Goal: Task Accomplishment & Management: Use online tool/utility

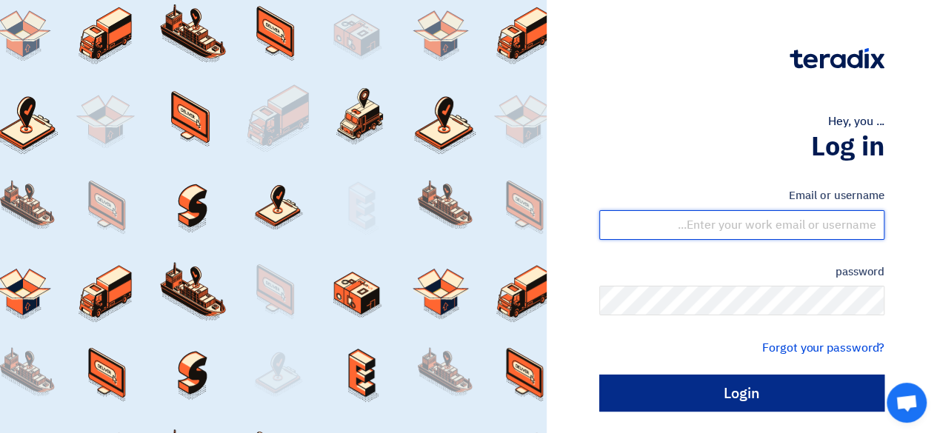
type input "[EMAIL_ADDRESS][DOMAIN_NAME]"
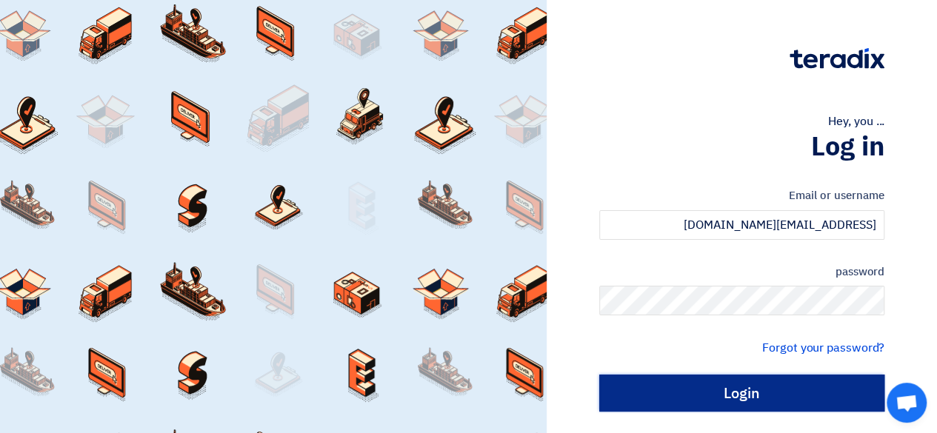
click at [759, 393] on input "Login" at bounding box center [741, 393] width 285 height 37
type input "Sign in"
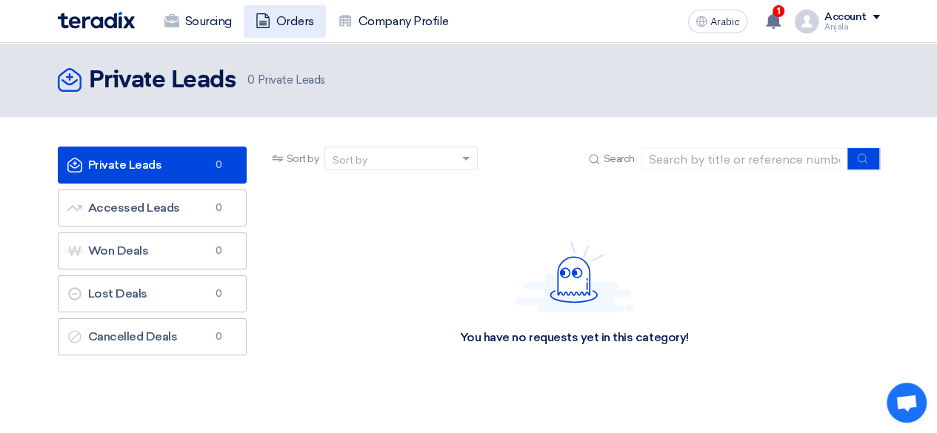
click at [293, 19] on font "Orders" at bounding box center [295, 21] width 38 height 14
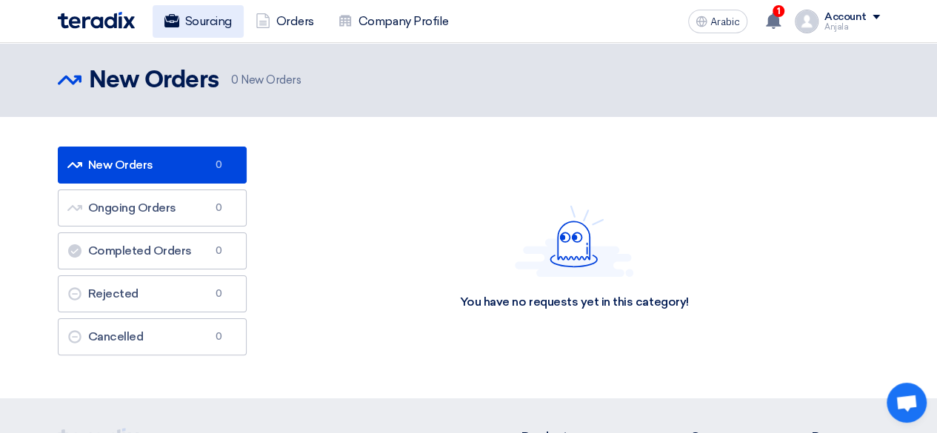
click at [212, 24] on font "Sourcing" at bounding box center [208, 21] width 47 height 14
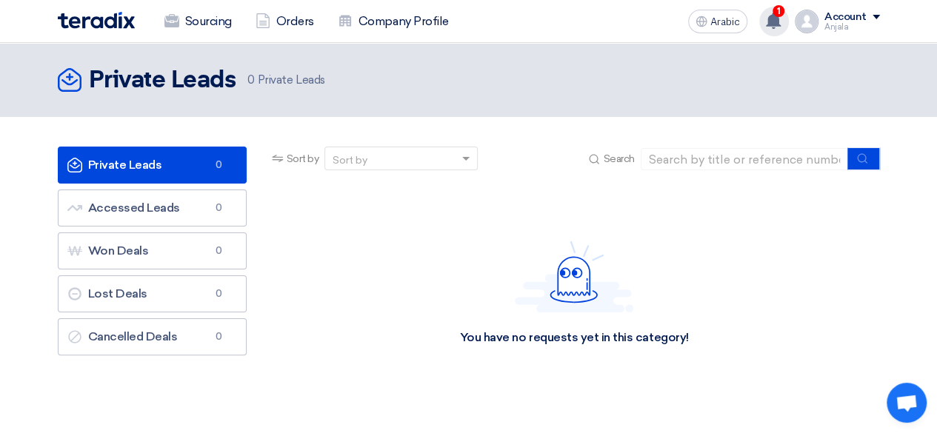
click at [774, 23] on use at bounding box center [773, 21] width 15 height 16
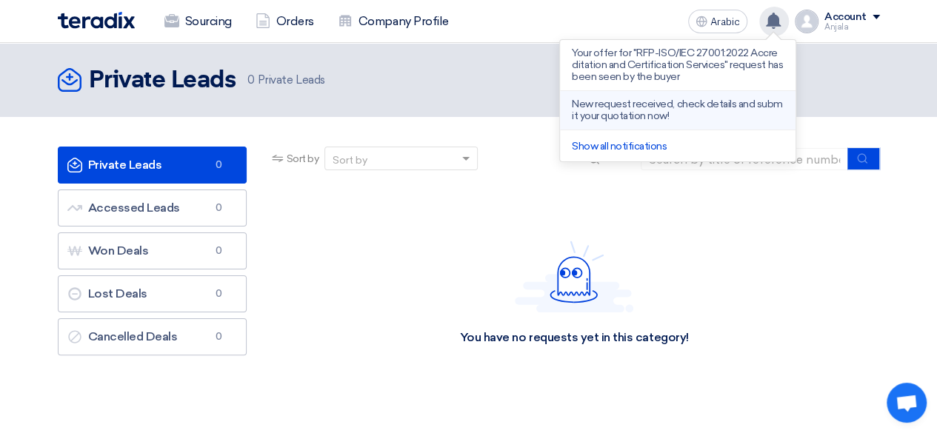
click at [637, 118] on font "New request received, check details and submit your quotation now!" at bounding box center [677, 110] width 211 height 24
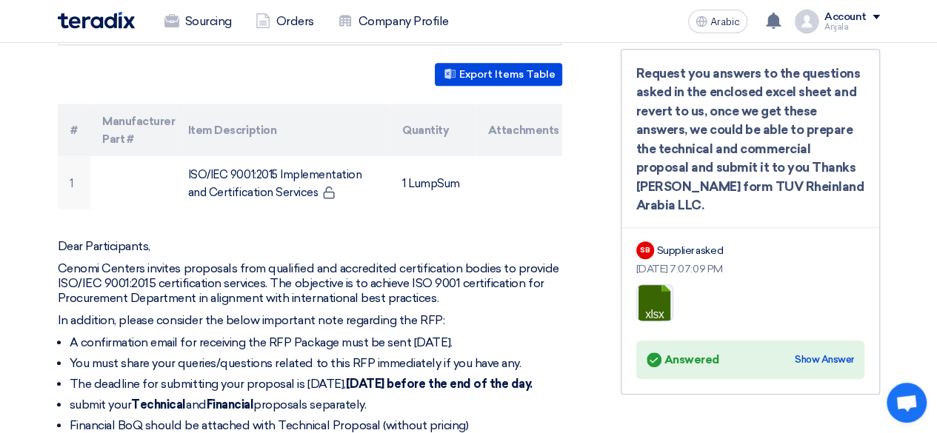
scroll to position [445, 0]
click at [653, 310] on link at bounding box center [696, 330] width 119 height 89
